Goal: Task Accomplishment & Management: Complete application form

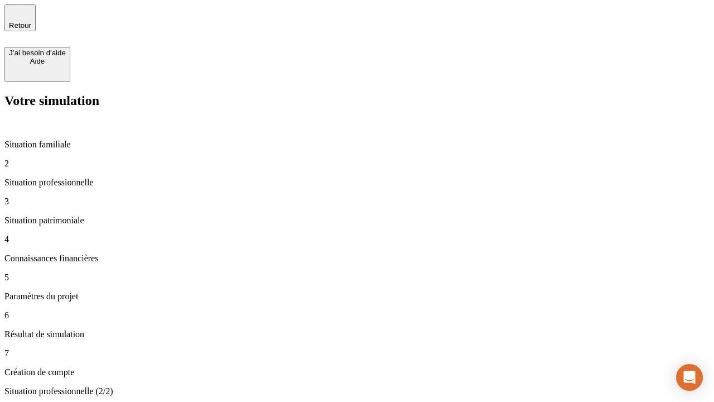
type input "30 000"
type input "40 000"
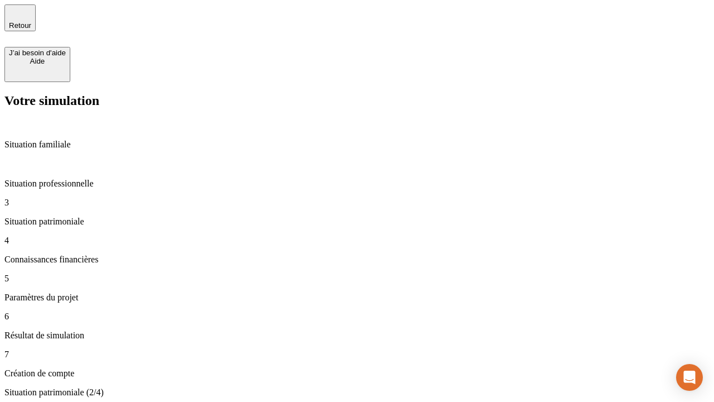
type input "1 100"
type input "20"
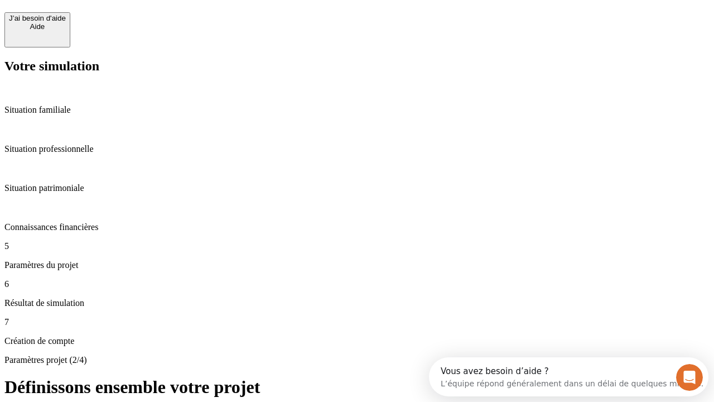
scroll to position [10, 0]
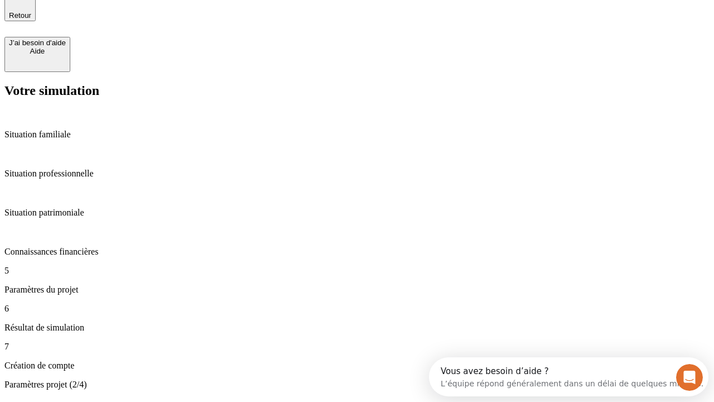
type input "40"
type input "50 000"
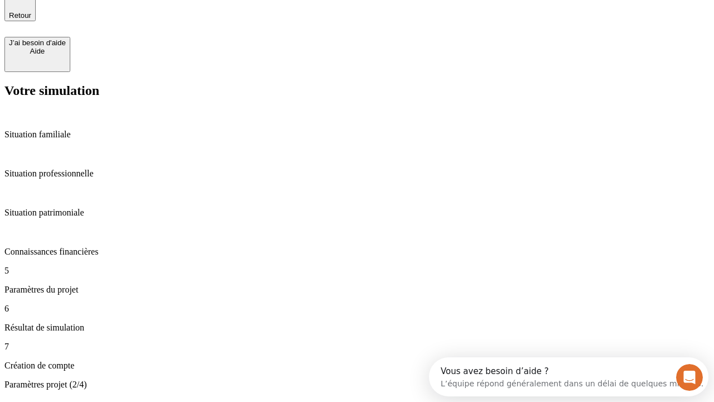
type input "640"
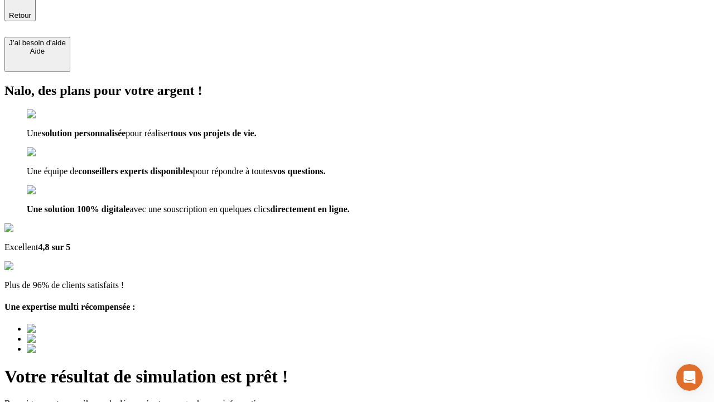
type input "[EMAIL_ADDRESS][DOMAIN_NAME]"
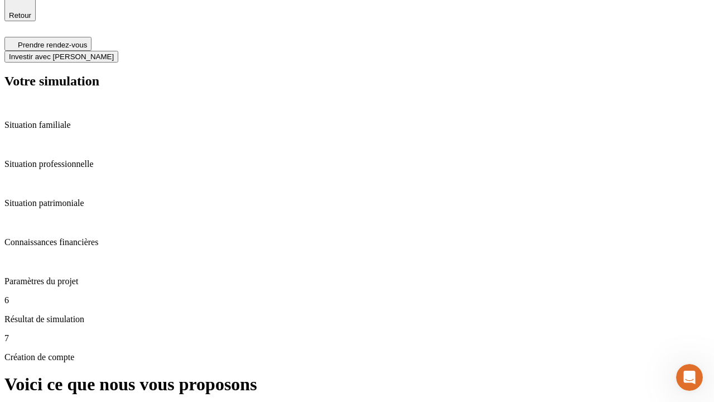
click at [114, 52] on span "Investir avec [PERSON_NAME]" at bounding box center [61, 56] width 105 height 8
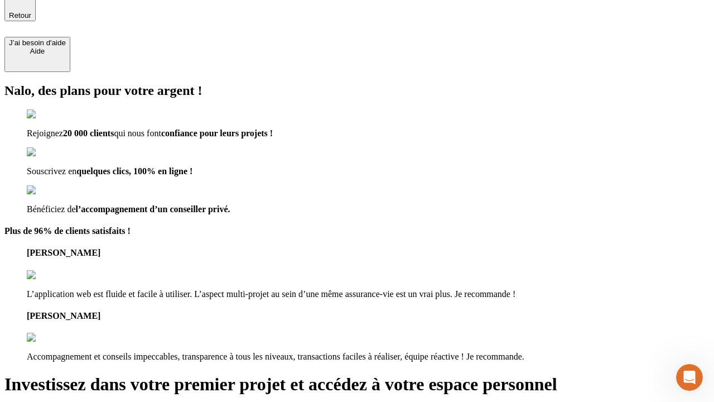
scroll to position [9, 0]
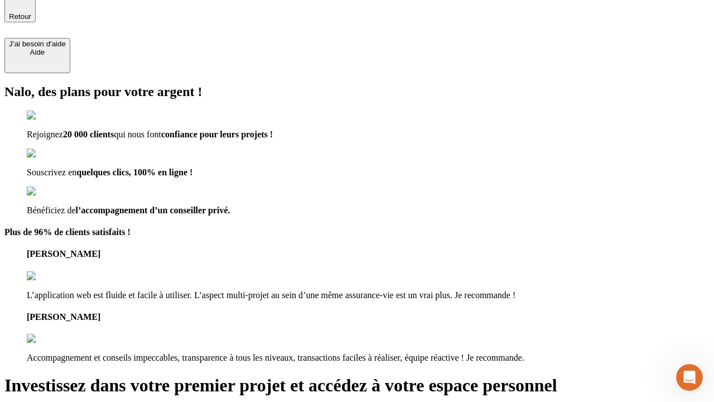
type input "[EMAIL_ADDRESS][DOMAIN_NAME]"
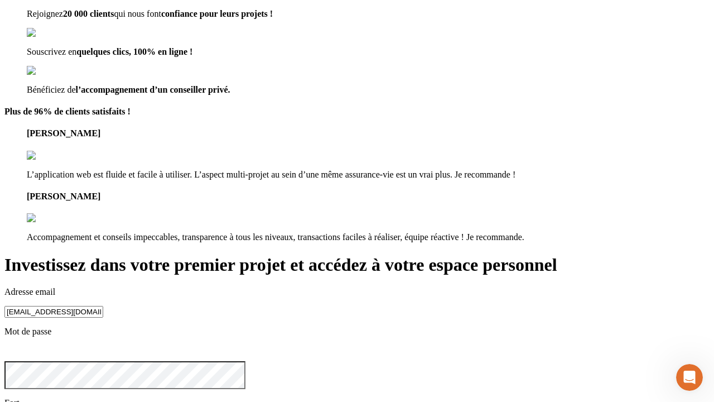
scroll to position [35, 0]
